Goal: Find specific page/section: Find specific page/section

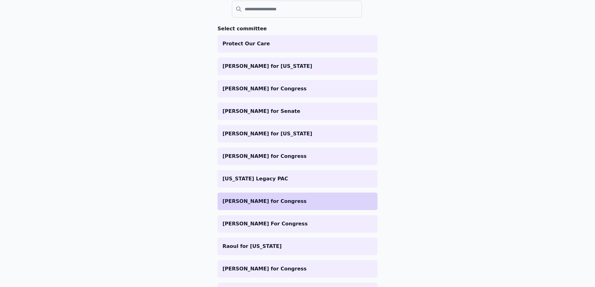
scroll to position [75, 0]
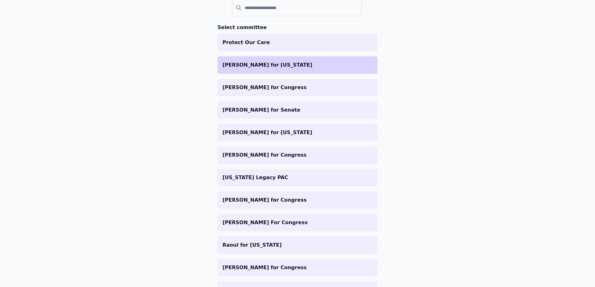
click at [281, 67] on p "[PERSON_NAME] for [US_STATE]" at bounding box center [297, 64] width 150 height 7
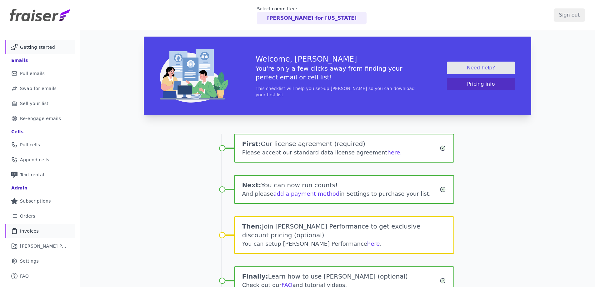
scroll to position [30, 0]
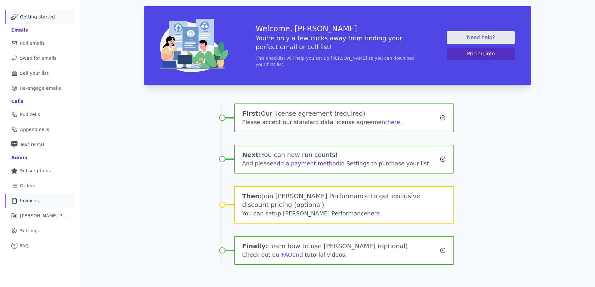
click at [40, 203] on link "Clipboard Icon Outline of a clipboard Invoices" at bounding box center [40, 201] width 70 height 14
